Goal: Task Accomplishment & Management: Complete application form

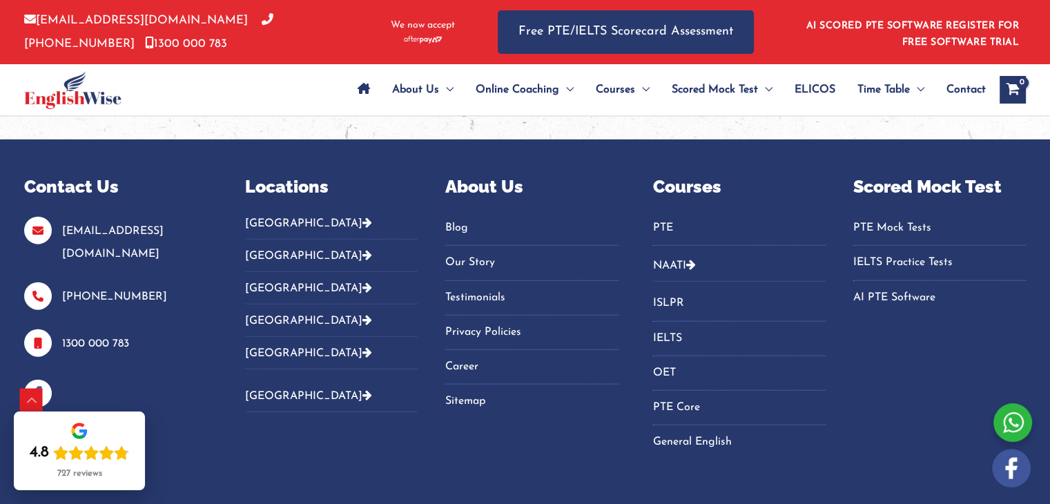
scroll to position [3133, 0]
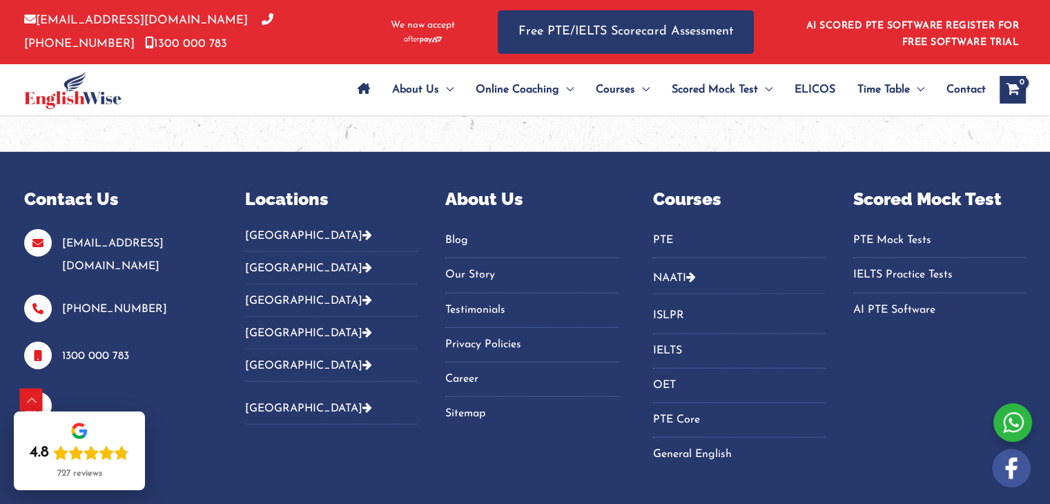
click at [474, 368] on link "Career" at bounding box center [531, 379] width 173 height 23
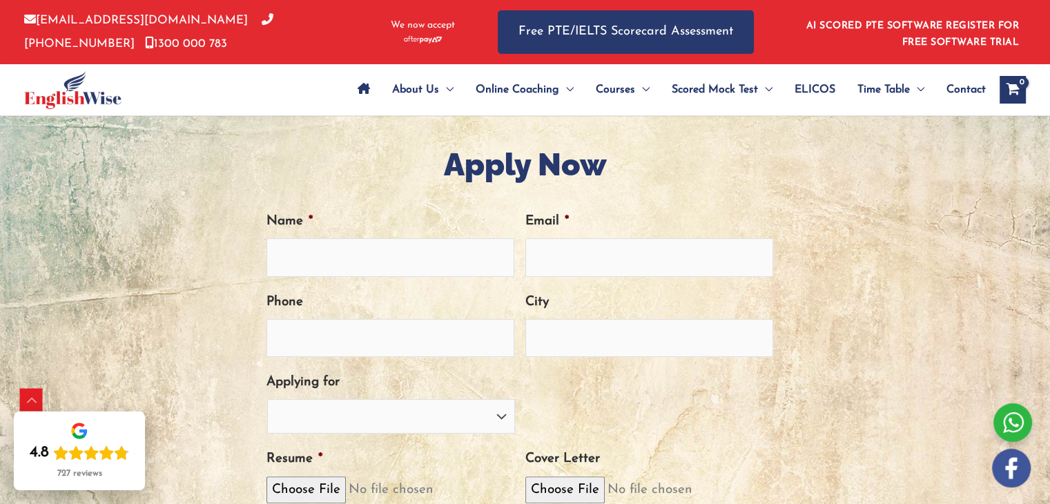
scroll to position [483, 0]
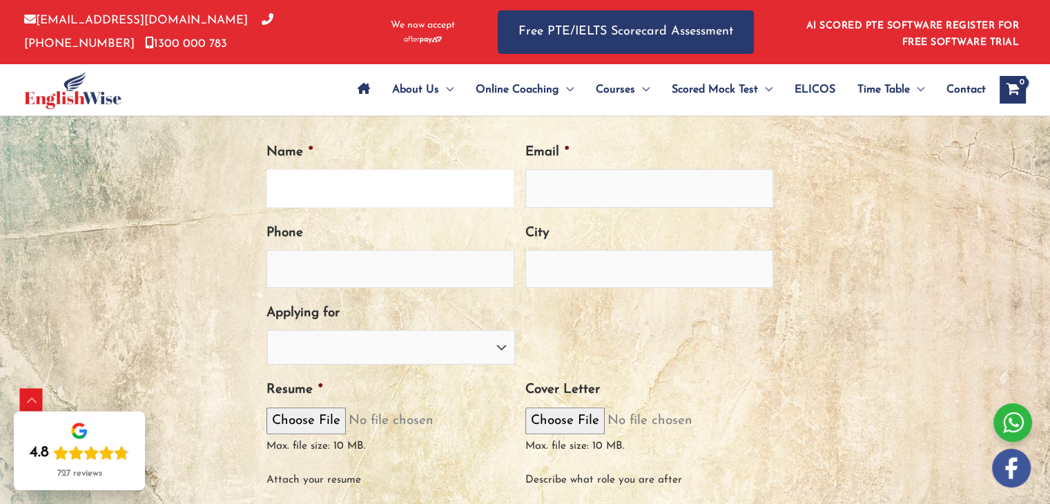
click at [372, 183] on input "Name *" at bounding box center [390, 188] width 248 height 38
type input "MARJORIE BARBISAN"
type input "marjobarbisan@gmail.com"
type input "0420659450"
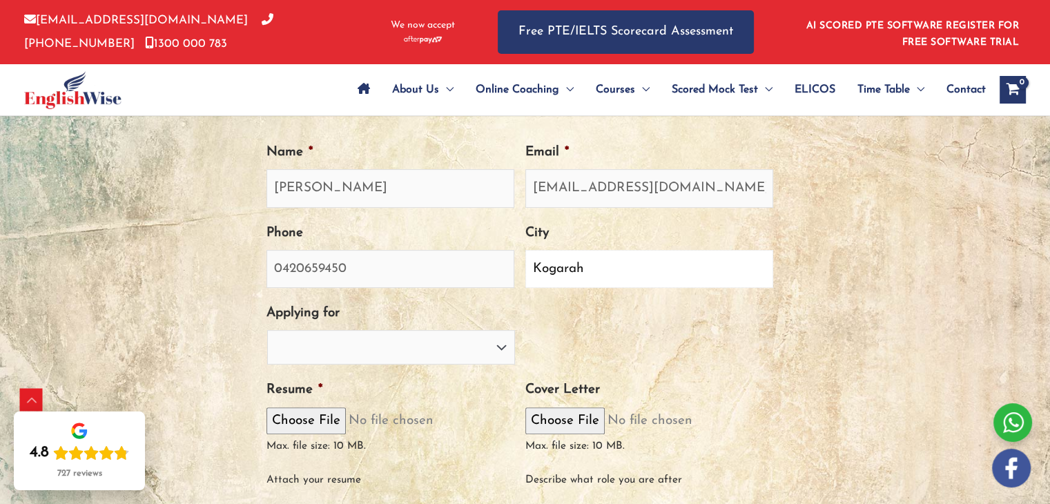
click at [559, 275] on input "Kogarah" at bounding box center [649, 269] width 248 height 38
type input "[GEOGRAPHIC_DATA]"
click at [440, 335] on select "PTE Trainer IELTS Trainer NAATI Trainer OET Trainer PTE/NAATI/IELTS Sales Consu…" at bounding box center [391, 347] width 248 height 35
click at [574, 339] on div "PTE Trainer IELTS Trainer NAATI Trainer OET Trainer PTE/NAATI/IELTS Sales Consu…" at bounding box center [519, 347] width 506 height 35
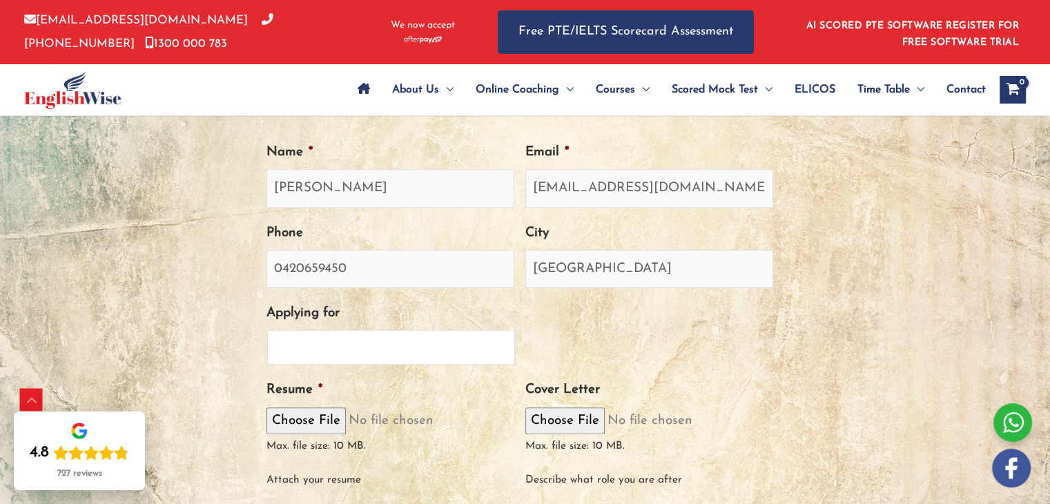
click at [424, 333] on select "PTE Trainer IELTS Trainer NAATI Trainer OET Trainer PTE/NAATI/IELTS Sales Consu…" at bounding box center [391, 347] width 248 height 35
select select "IELTS Trainer"
click at [267, 330] on select "PTE Trainer IELTS Trainer NAATI Trainer OET Trainer PTE/NAATI/IELTS Sales Consu…" at bounding box center [391, 347] width 248 height 35
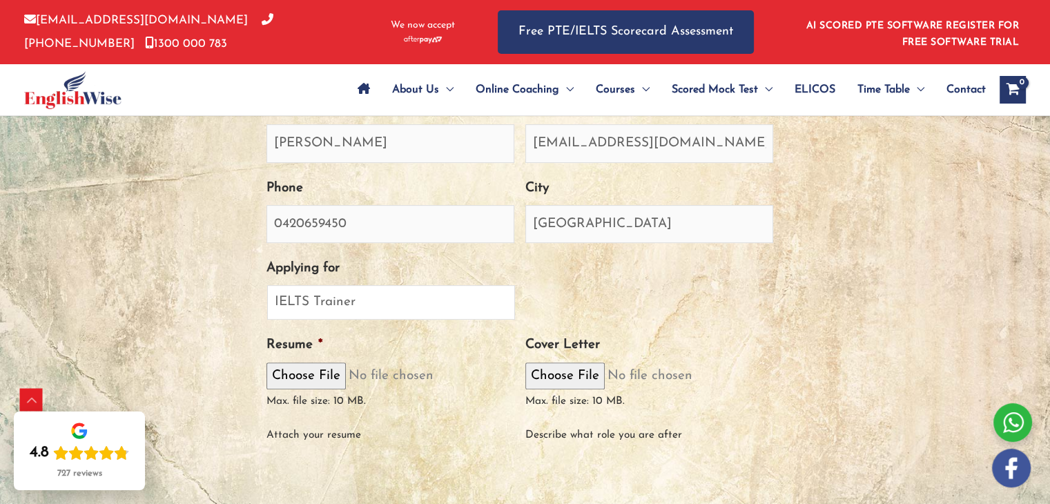
scroll to position [552, 0]
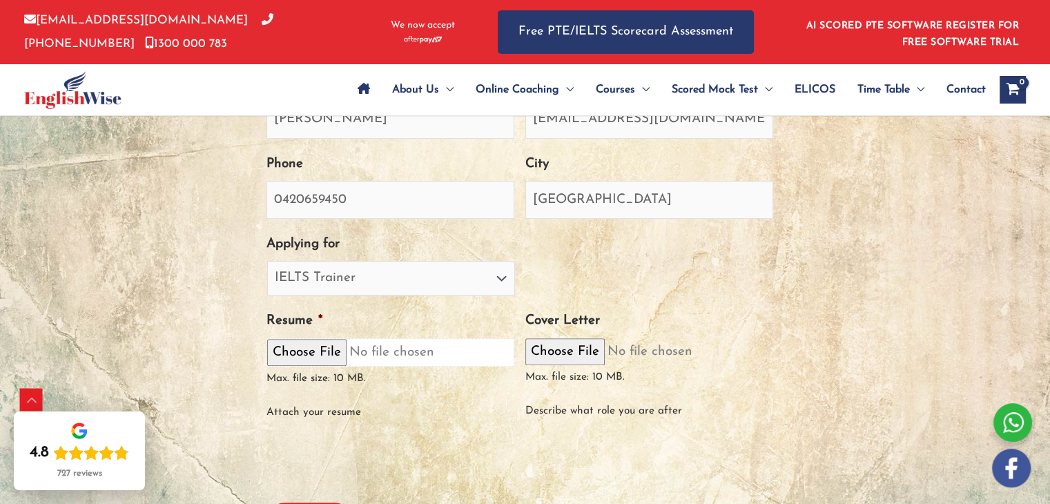
click at [313, 348] on input "Resume *" at bounding box center [390, 352] width 248 height 28
type input "C:\fakepath\Resume - Marjorie Nery Barbisan.pdf"
click at [584, 364] on span "Max. file size: 10 MB." at bounding box center [580, 371] width 110 height 22
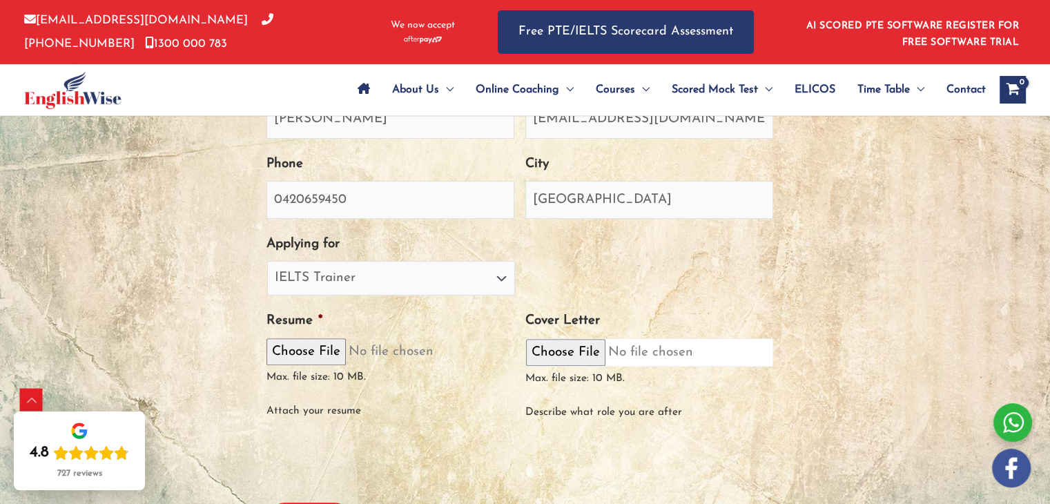
click at [584, 351] on input "Cover Letter" at bounding box center [649, 352] width 248 height 28
type input "C:\fakepath\Cover Letter - Marjorie Barbisan.pdf"
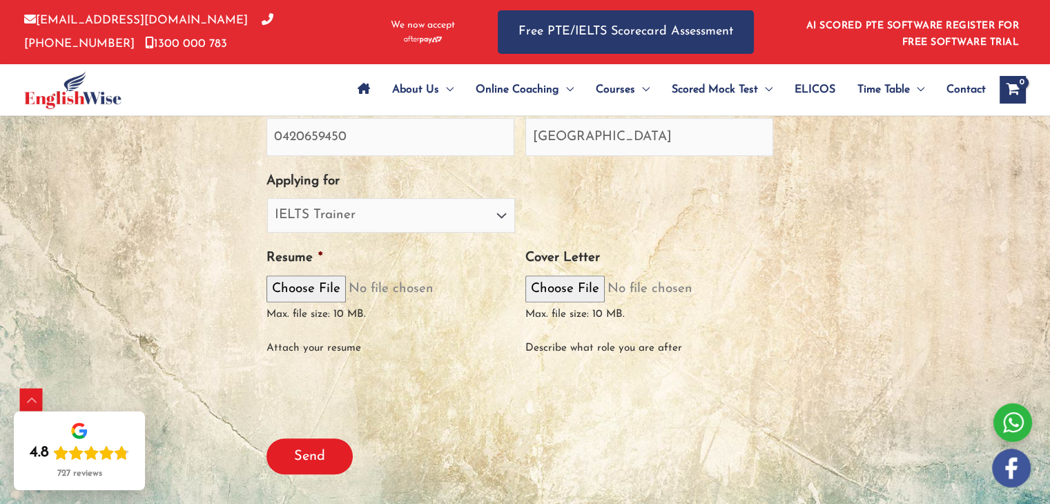
scroll to position [621, 0]
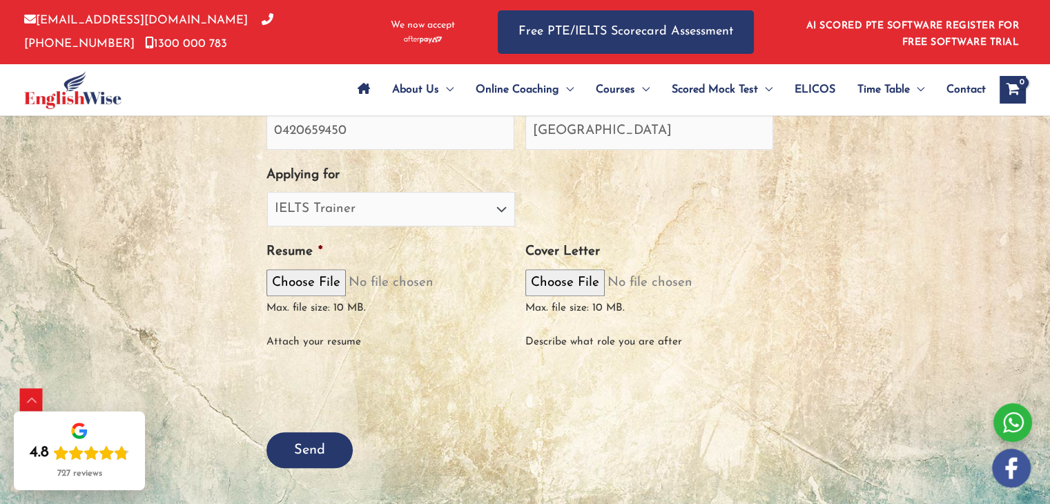
click at [320, 445] on input "Send" at bounding box center [309, 450] width 86 height 36
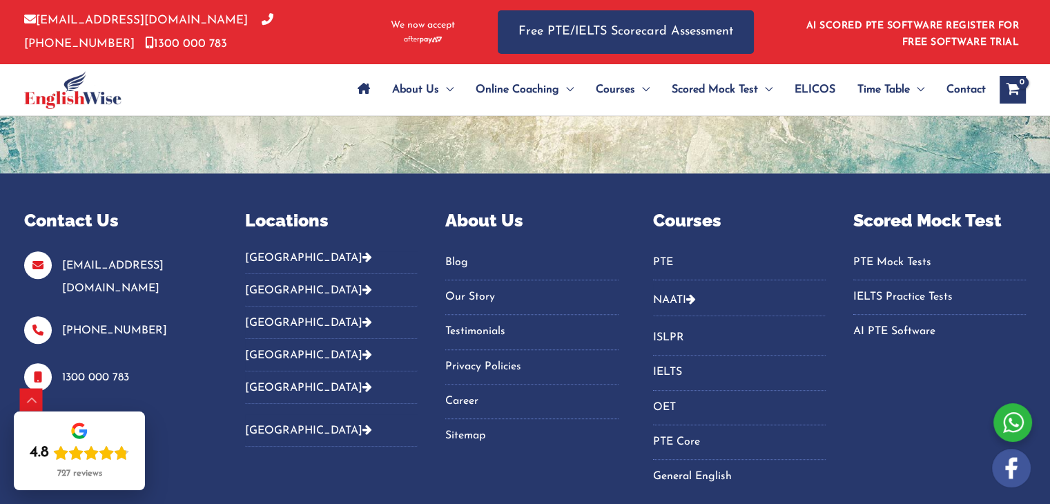
scroll to position [530, 0]
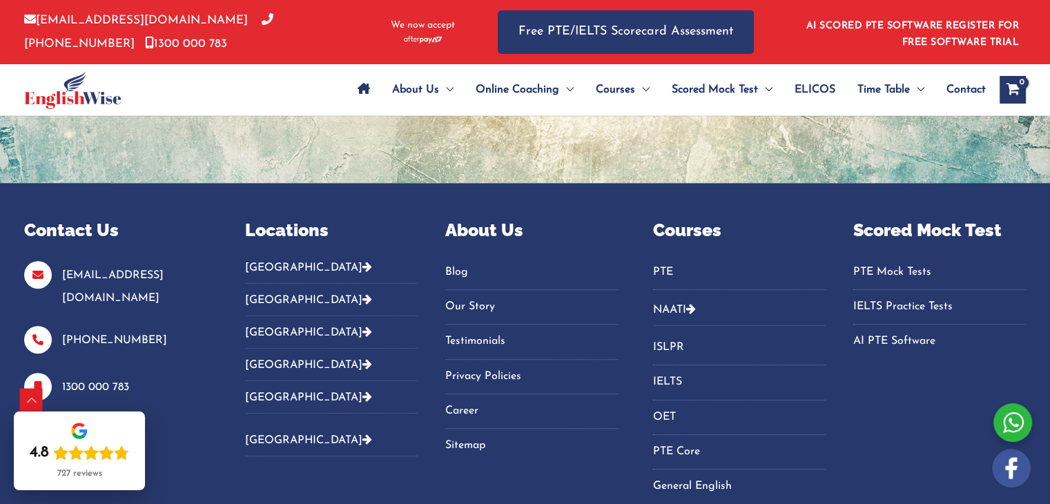
click at [958, 89] on span "Contact" at bounding box center [965, 90] width 39 height 48
